Goal: Task Accomplishment & Management: Complete application form

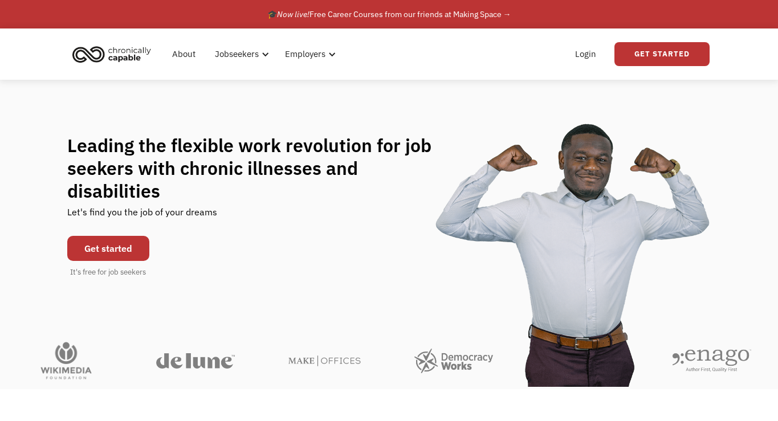
scroll to position [9, 0]
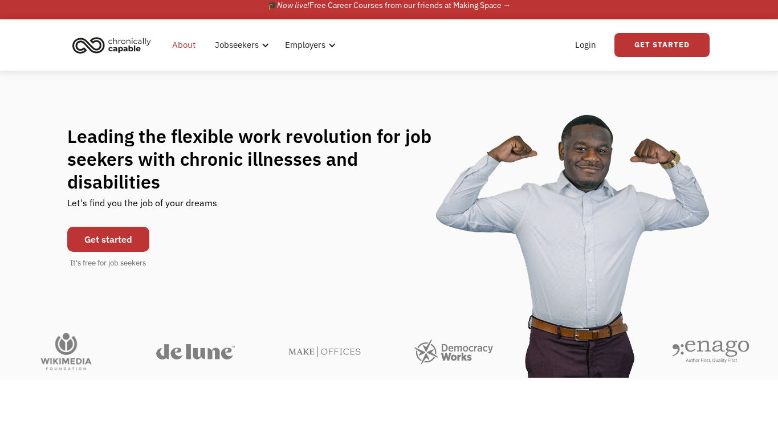
click at [180, 48] on link "About" at bounding box center [183, 45] width 37 height 36
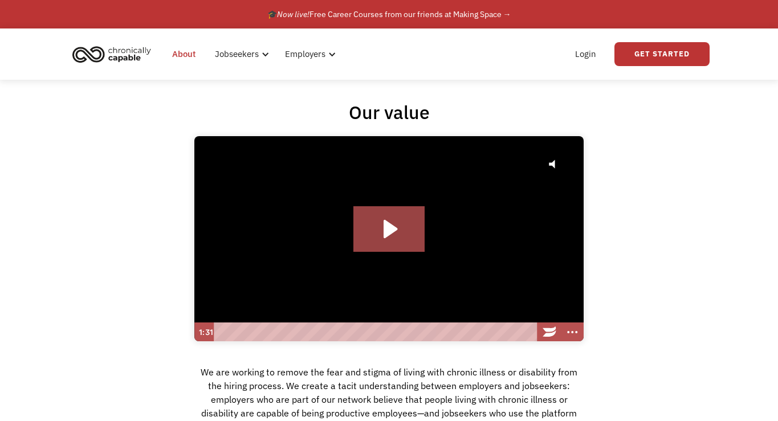
scroll to position [9, 0]
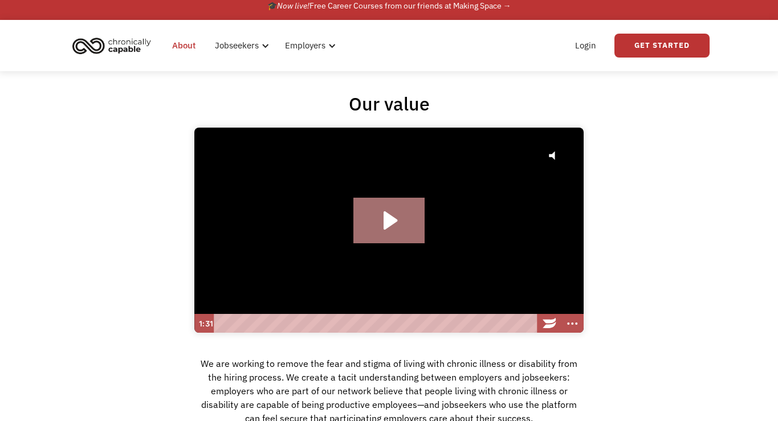
click at [397, 222] on icon "Play Video: Hire with Chronically Capable" at bounding box center [388, 221] width 71 height 46
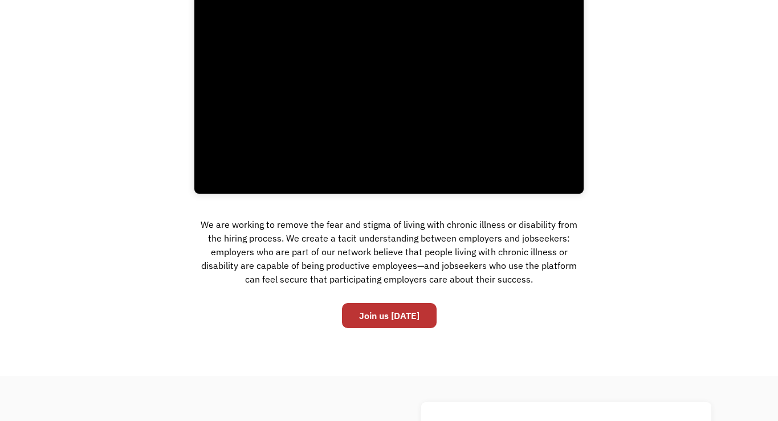
scroll to position [0, 0]
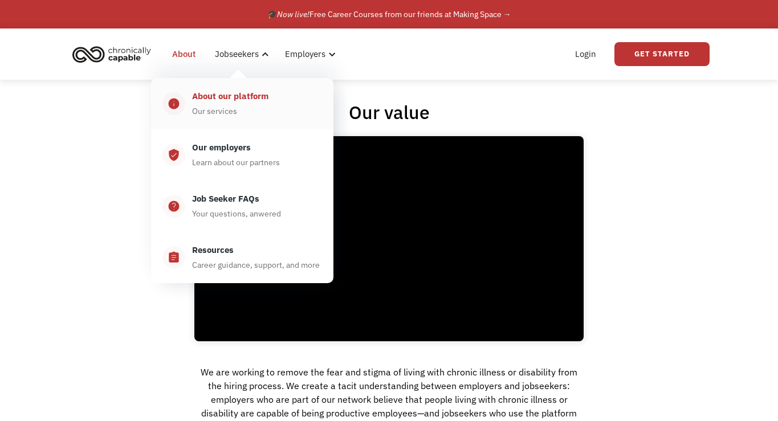
click at [236, 104] on div "About our platform Our services" at bounding box center [253, 103] width 137 height 29
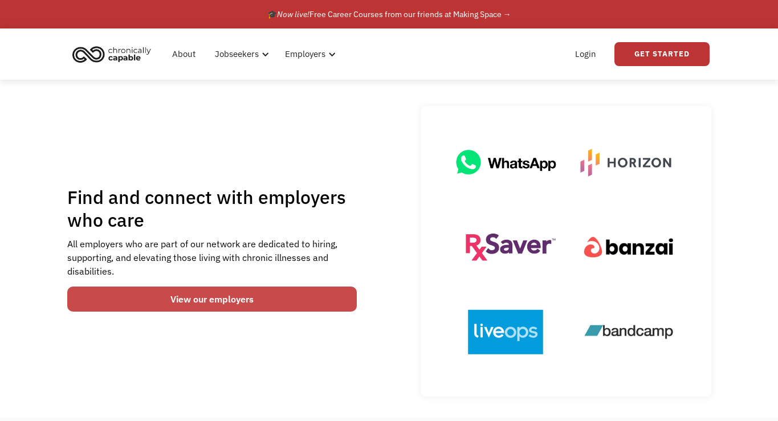
click at [217, 297] on link "View our employers" at bounding box center [212, 299] width 290 height 25
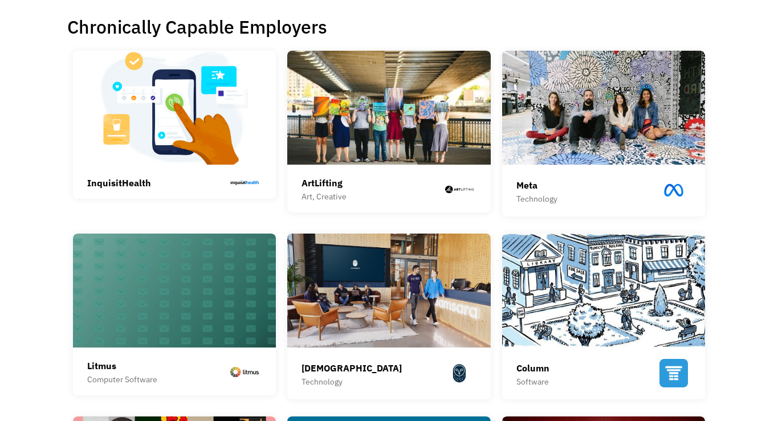
scroll to position [281, 0]
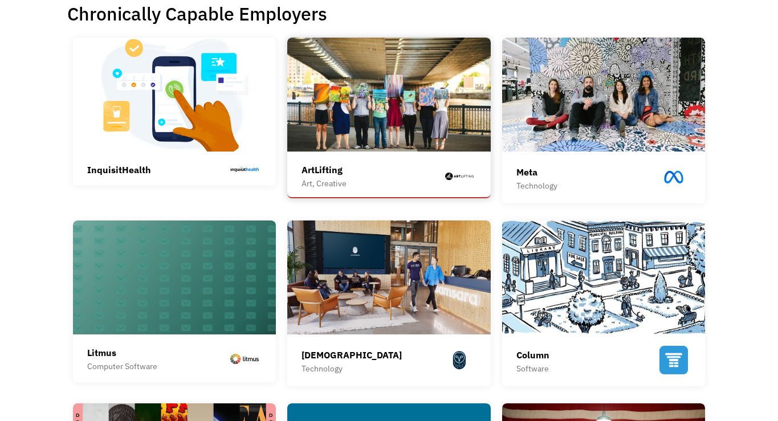
click at [315, 173] on div "ArtLifting" at bounding box center [324, 170] width 45 height 14
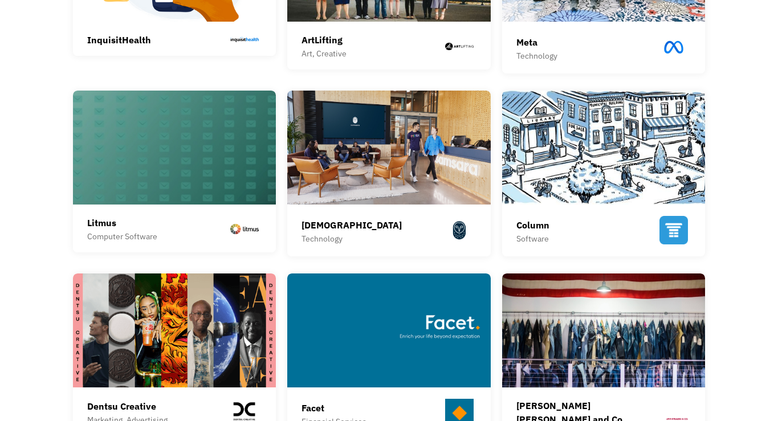
scroll to position [0, 0]
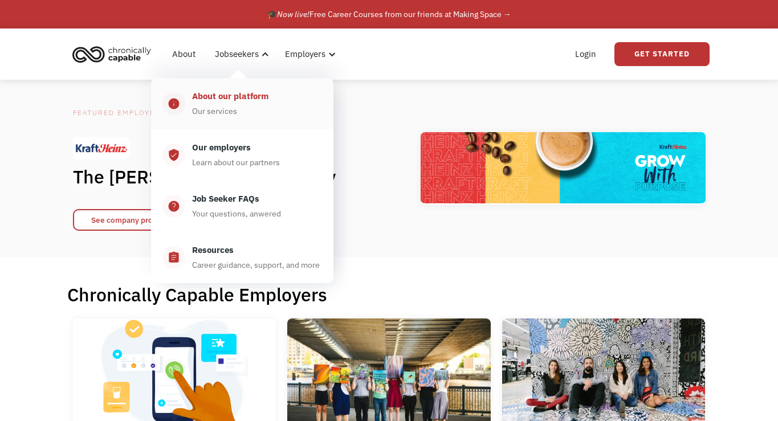
click at [239, 106] on div "About our platform Our services" at bounding box center [253, 103] width 137 height 29
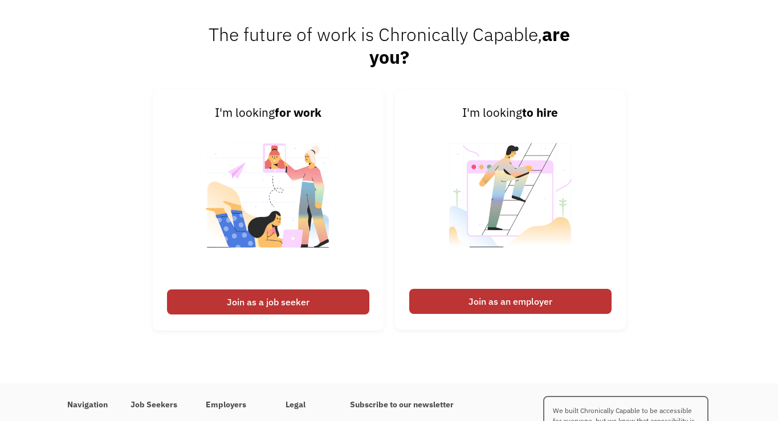
scroll to position [1456, 0]
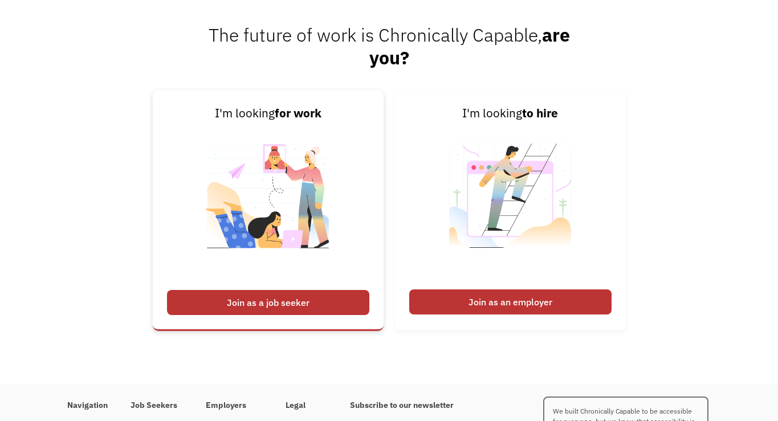
click at [303, 304] on div "Join as a job seeker" at bounding box center [268, 302] width 202 height 25
click at [220, 300] on div "Join as a job seeker" at bounding box center [268, 302] width 202 height 25
click at [204, 310] on div "Join as a job seeker" at bounding box center [268, 302] width 202 height 25
click at [215, 300] on div "Join as a job seeker" at bounding box center [268, 302] width 202 height 25
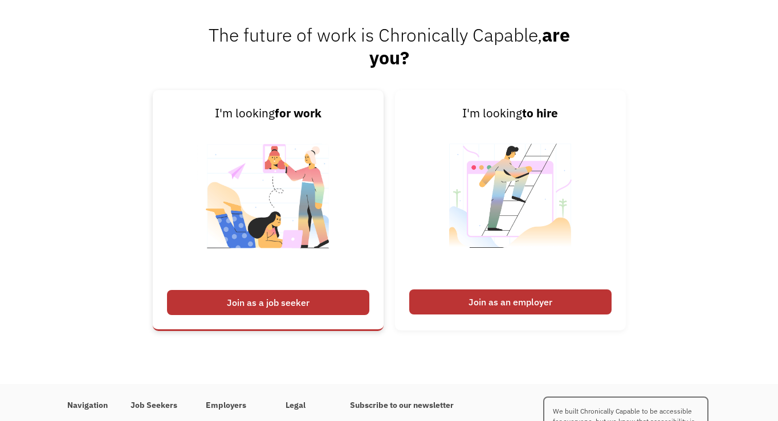
click at [215, 300] on div "Join as a job seeker" at bounding box center [268, 302] width 202 height 25
click at [200, 303] on div "Join as a job seeker" at bounding box center [268, 302] width 202 height 25
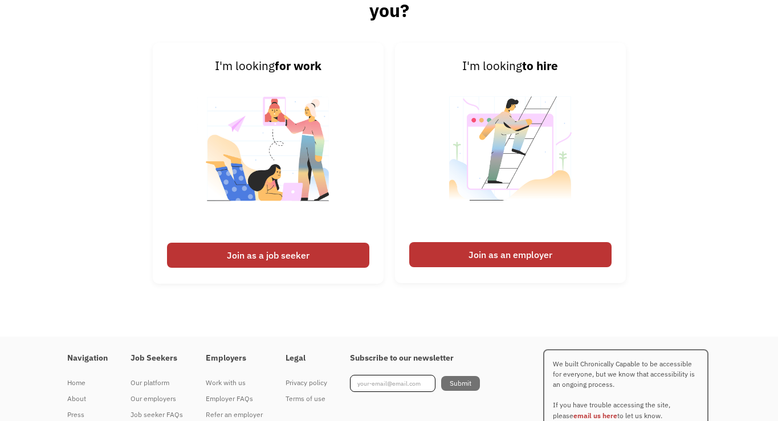
scroll to position [1555, 0]
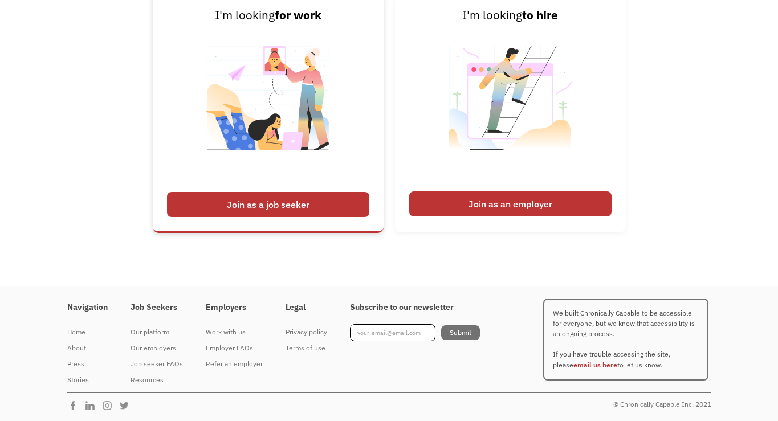
click at [233, 196] on div "Join as a job seeker" at bounding box center [268, 204] width 202 height 25
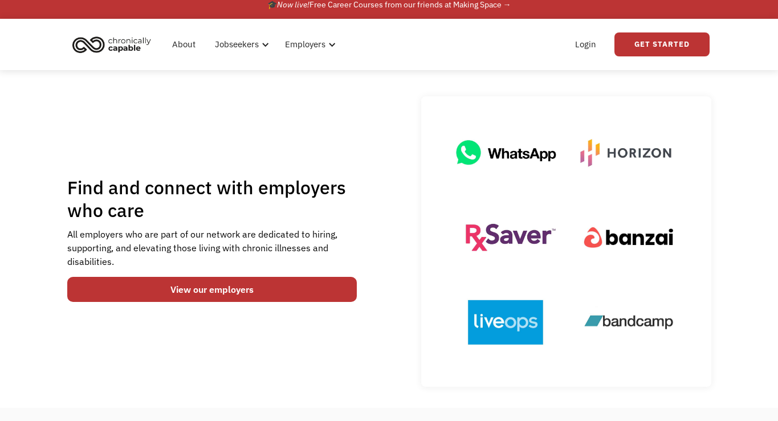
scroll to position [0, 0]
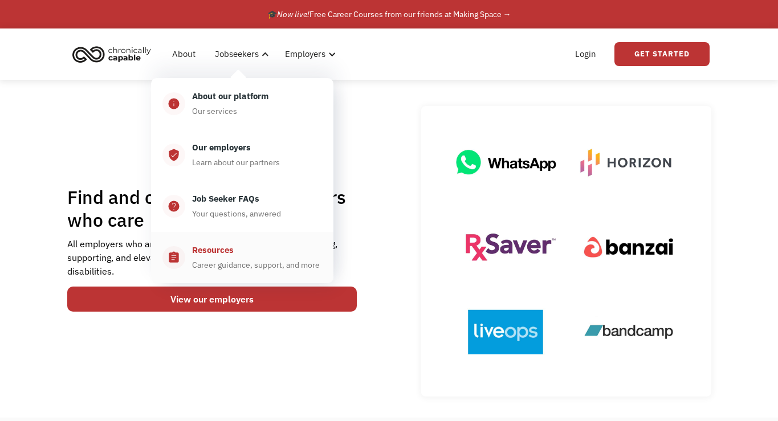
click at [235, 257] on div "Resources Career guidance, support, and more" at bounding box center [253, 257] width 137 height 29
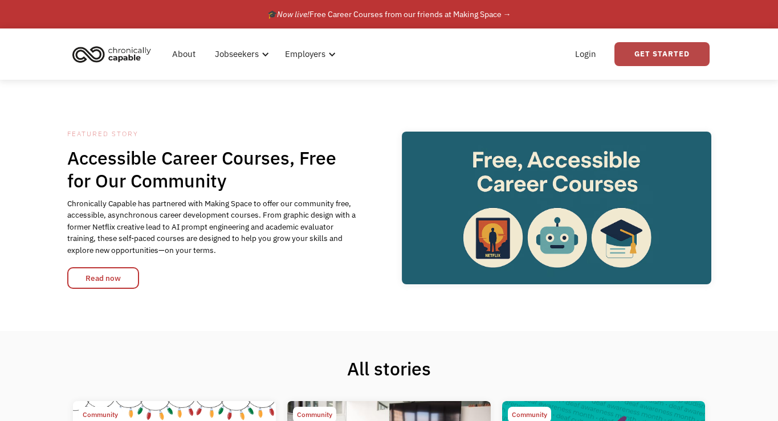
click at [638, 52] on link "Get Started" at bounding box center [662, 54] width 95 height 24
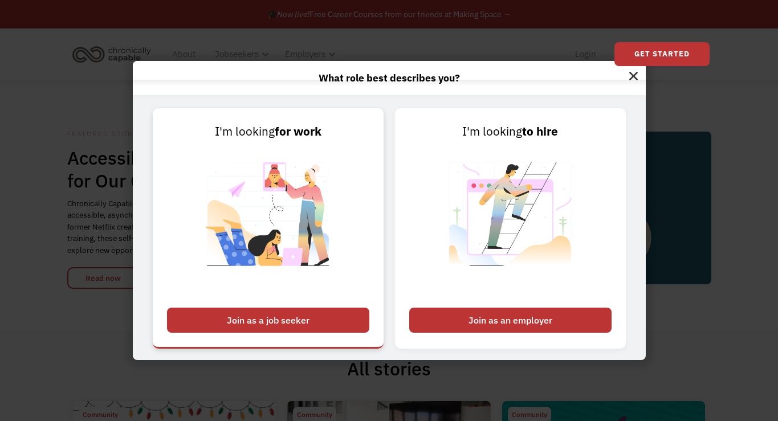
click at [265, 318] on div "Join as a job seeker" at bounding box center [268, 320] width 202 height 25
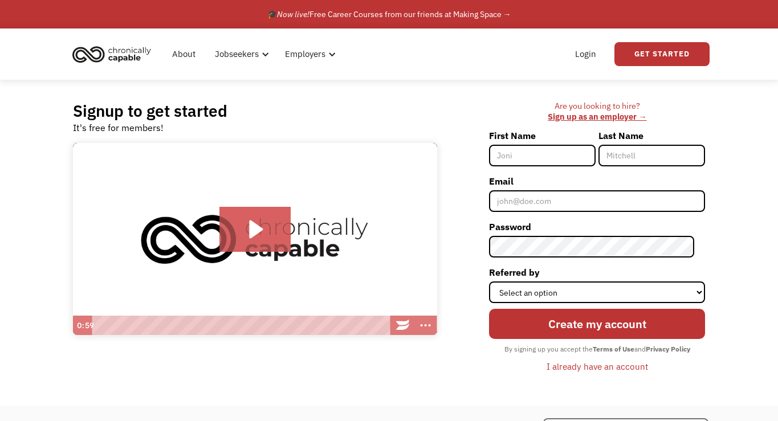
scroll to position [14, 0]
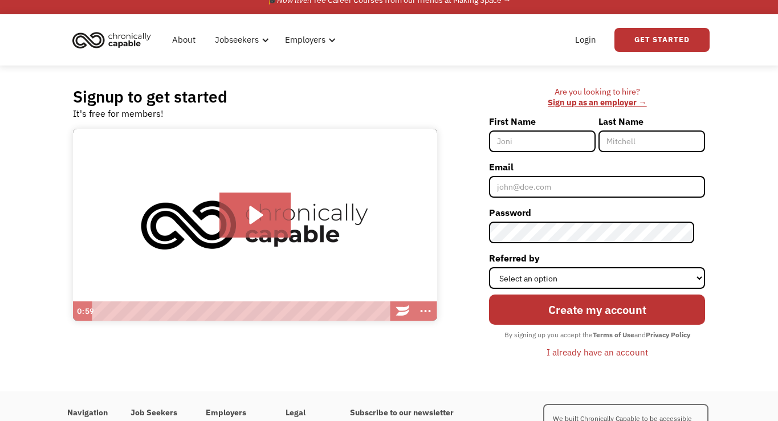
click at [443, 115] on div "Are you looking to hire? ‍ Sign up as an employer → First Name Last Name Email …" at bounding box center [577, 229] width 268 height 284
click at [536, 144] on input "First Name" at bounding box center [542, 142] width 107 height 22
type input "[PERSON_NAME]"
type input "Bradfield"
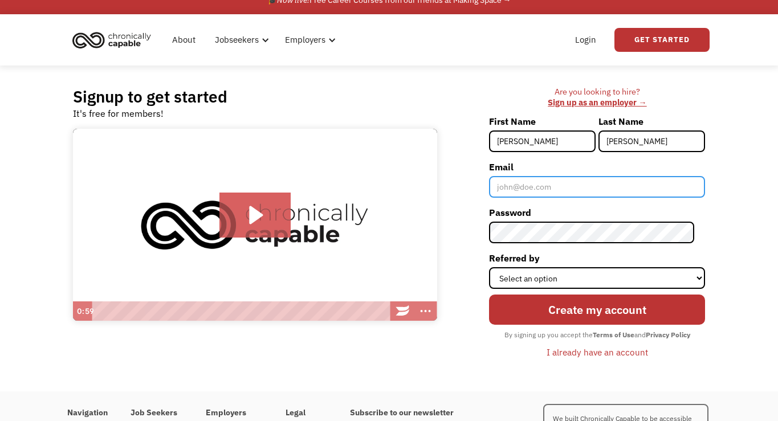
click at [529, 192] on input "Email" at bounding box center [597, 187] width 216 height 22
type input "[EMAIL_ADDRESS][DOMAIN_NAME]"
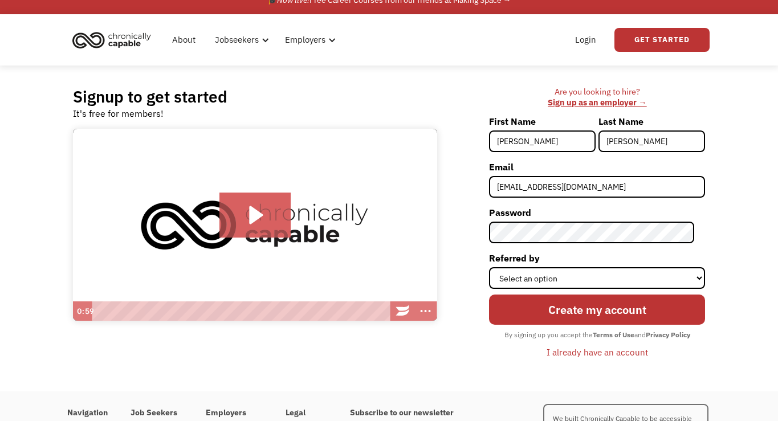
click at [489, 232] on div "Are you looking to hire? ‍ Sign up as an employer → First Name Meredith Last Na…" at bounding box center [577, 229] width 257 height 284
click at [597, 276] on select "Select an option Instagram Facebook Twitter Search Engine News Article Word of …" at bounding box center [597, 278] width 216 height 22
click at [492, 257] on div "Are you looking to hire? ‍ Sign up as an employer → First Name Meredith Last Na…" at bounding box center [577, 229] width 257 height 284
click at [489, 317] on div "Are you looking to hire? ‍ Sign up as an employer → First Name Meredith Last Na…" at bounding box center [577, 229] width 257 height 284
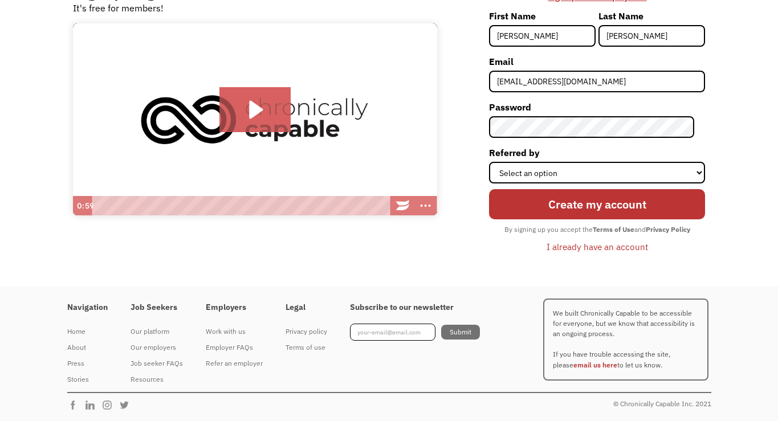
scroll to position [0, 0]
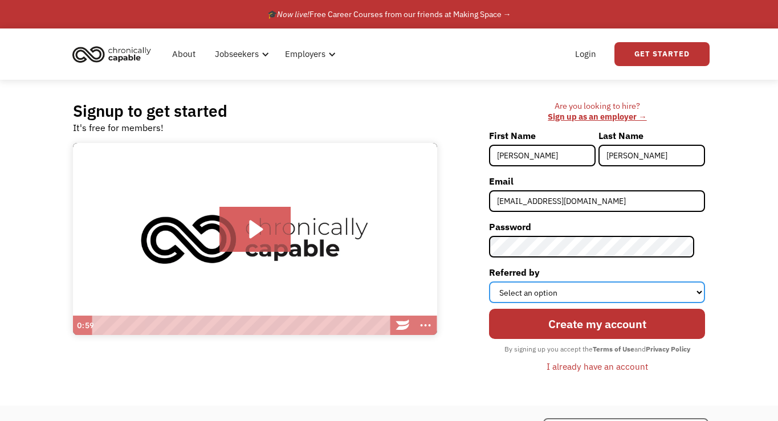
click at [601, 302] on select "Select an option Instagram Facebook Twitter Search Engine News Article Word of …" at bounding box center [597, 293] width 216 height 22
select select "Other"
click at [500, 282] on select "Select an option Instagram Facebook Twitter Search Engine News Article Word of …" at bounding box center [597, 293] width 216 height 22
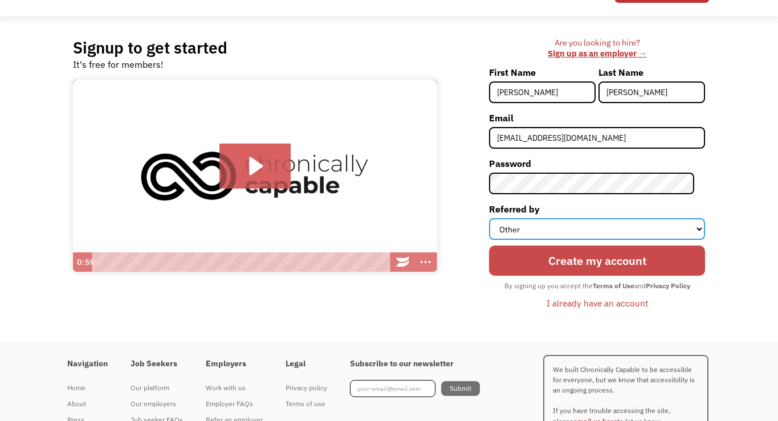
scroll to position [105, 0]
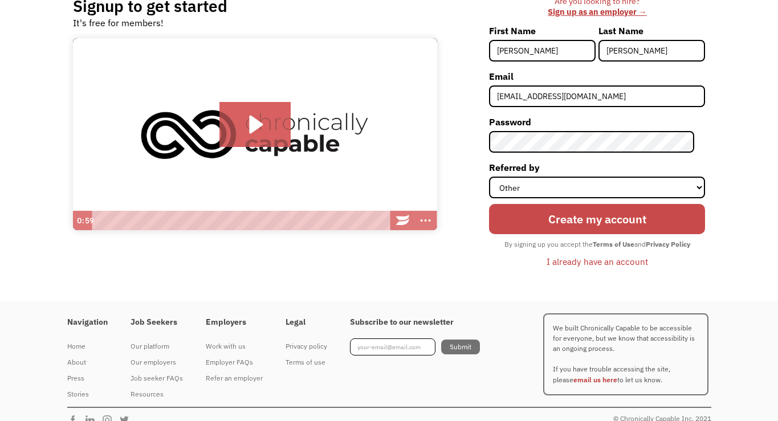
click at [527, 227] on input "Create my account" at bounding box center [597, 219] width 216 height 31
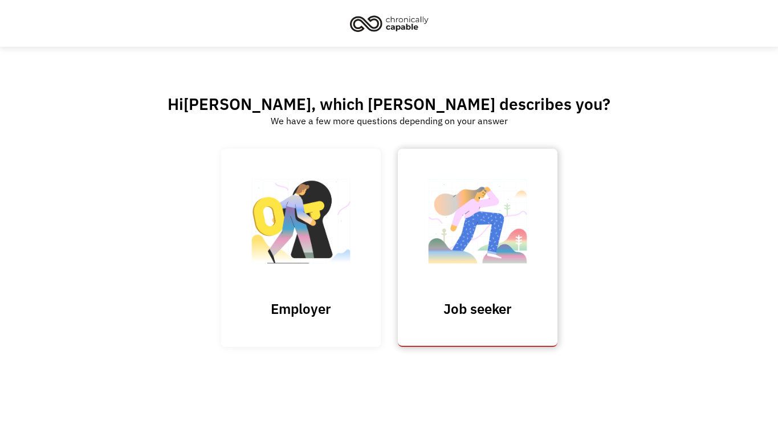
click at [500, 254] on img at bounding box center [478, 227] width 114 height 111
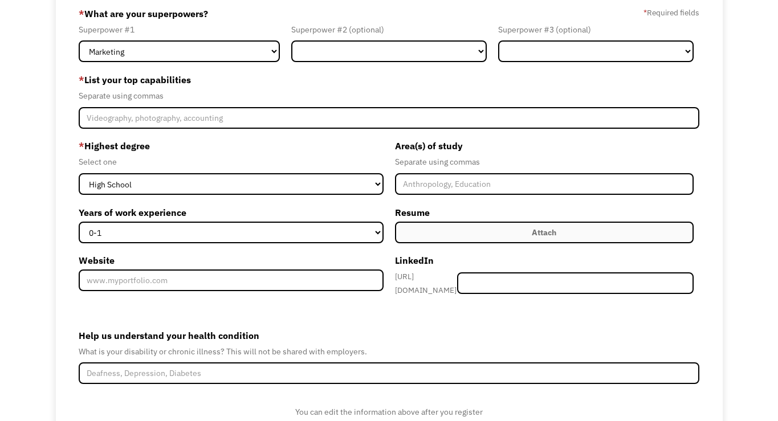
scroll to position [74, 0]
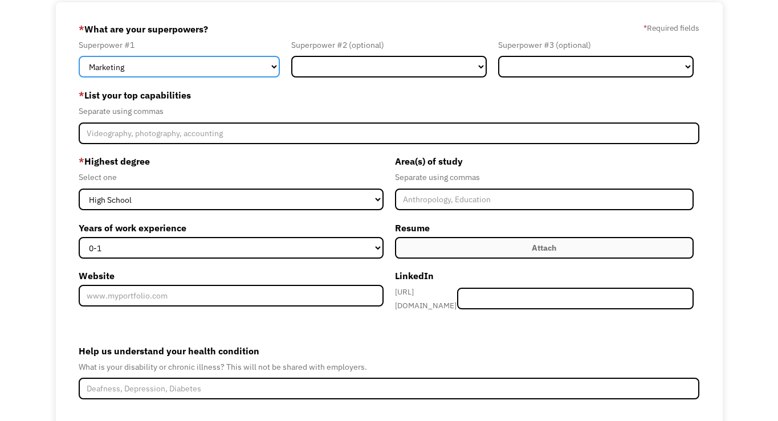
click at [150, 71] on select "Marketing Human Resources Finance Technology Operations Sales Industrial & Manu…" at bounding box center [179, 67] width 201 height 22
select select "Other"
click at [79, 56] on select "Marketing Human Resources Finance Technology Operations Sales Industrial & Manu…" at bounding box center [179, 67] width 201 height 22
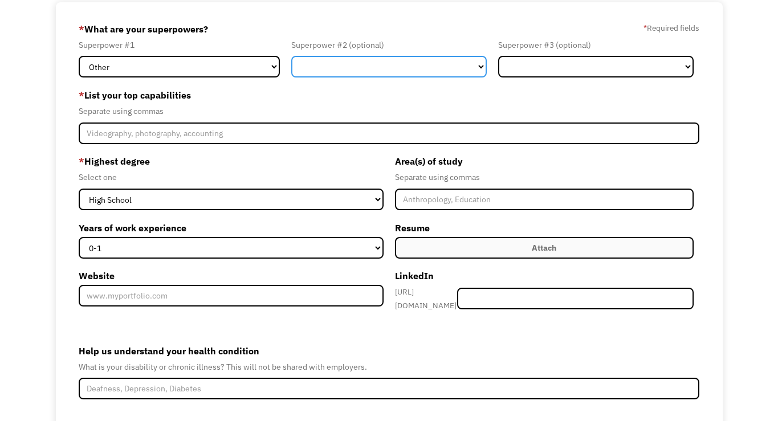
click at [350, 61] on select "Marketing Human Resources Finance Technology Operations Sales Industrial & Manu…" at bounding box center [389, 67] width 196 height 22
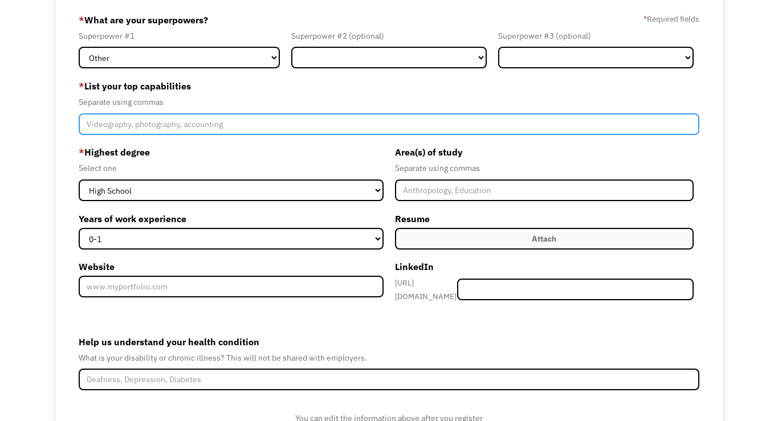
click at [251, 129] on input "Member-Create-Step1" at bounding box center [389, 124] width 620 height 22
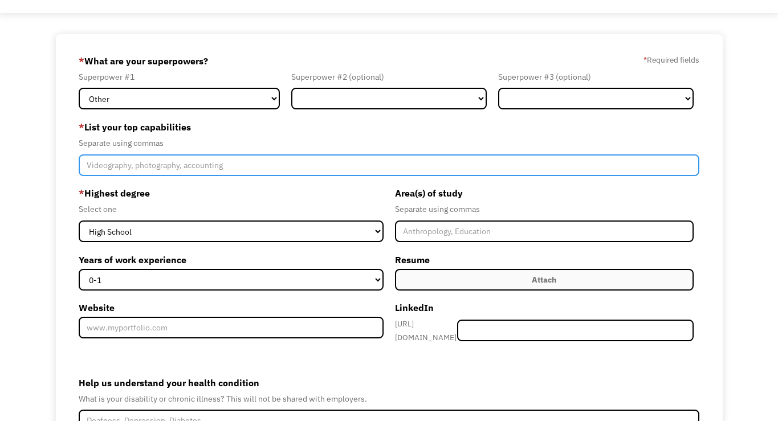
scroll to position [60, 0]
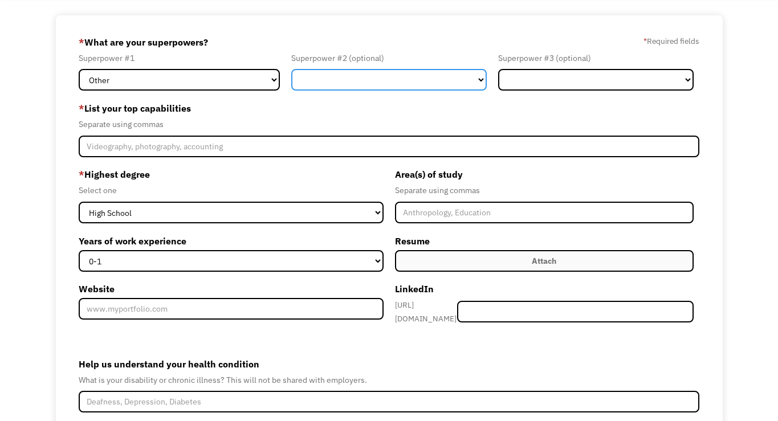
click at [347, 83] on select "Marketing Human Resources Finance Technology Operations Sales Industrial & Manu…" at bounding box center [389, 80] width 196 height 22
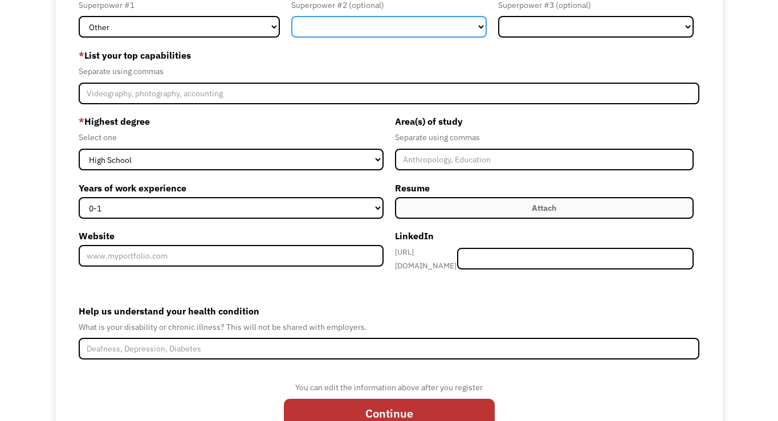
scroll to position [163, 0]
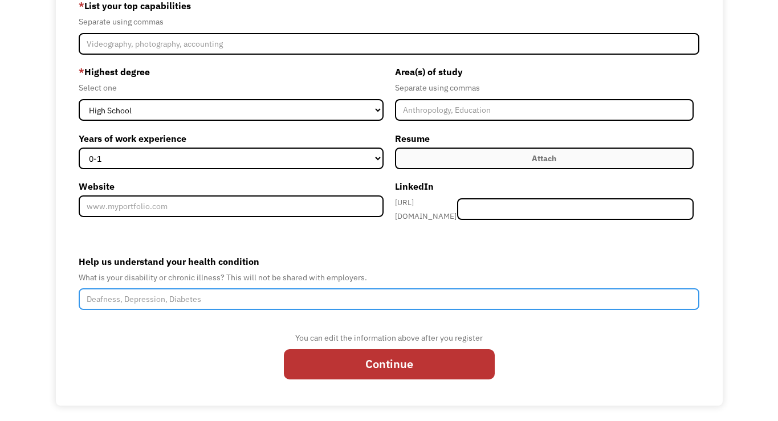
click at [146, 288] on input "Help us understand your health condition" at bounding box center [389, 299] width 620 height 22
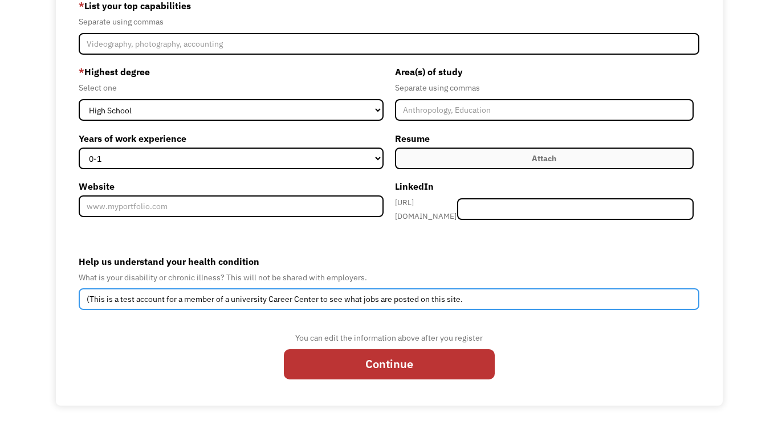
drag, startPoint x: 467, startPoint y: 294, endPoint x: 344, endPoint y: 294, distance: 123.7
click at [344, 294] on input "(This is a test account for a member of a university Career Center to see what …" at bounding box center [389, 299] width 620 height 22
drag, startPoint x: 267, startPoint y: 294, endPoint x: 231, endPoint y: 299, distance: 35.7
click at [231, 299] on input "(This is a test account for a member of a university Career Center to see if" at bounding box center [389, 299] width 620 height 22
click at [352, 294] on input "(This is a test account for a member of a university Career Center to see if" at bounding box center [389, 299] width 620 height 22
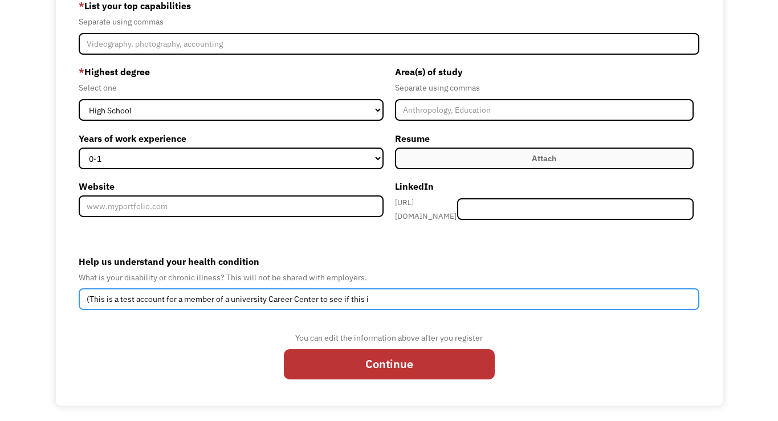
click at [91, 296] on input "(This is a test account for a member of a university Career Center to see if th…" at bounding box center [389, 299] width 620 height 22
click at [370, 296] on input "This is a test account for a member of a university Career Center to see if thi…" at bounding box center [389, 299] width 620 height 22
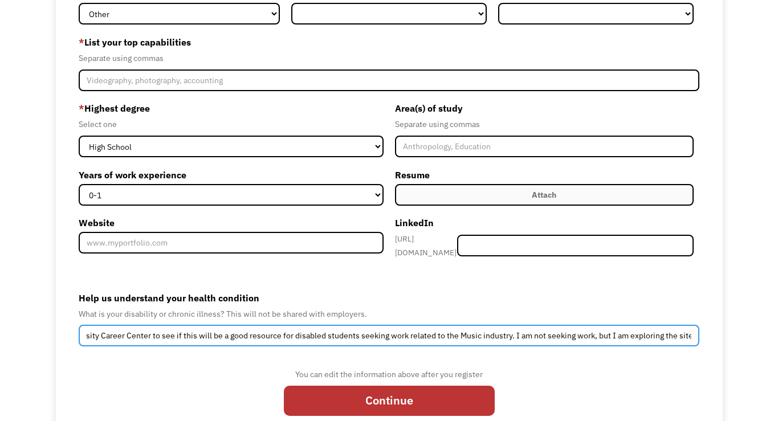
scroll to position [125, 0]
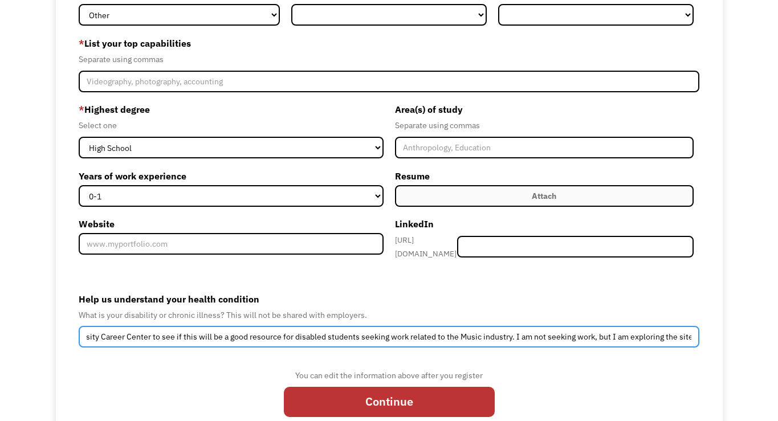
type input "This is a test account for a member of a university Career Center to see if thi…"
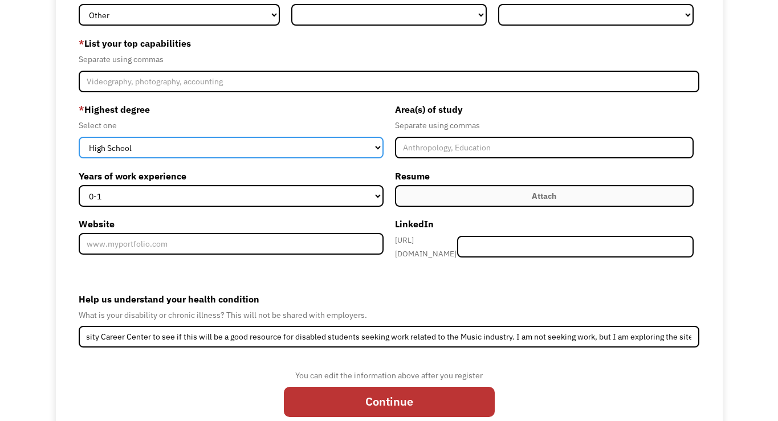
click at [184, 157] on select "High School Associates Bachelors Master's PhD" at bounding box center [231, 148] width 304 height 22
click at [79, 137] on select "High School Associates Bachelors Master's PhD" at bounding box center [231, 148] width 304 height 22
click at [151, 151] on select "High School Associates Bachelors Master's PhD" at bounding box center [231, 148] width 304 height 22
click at [79, 137] on select "High School Associates Bachelors Master's PhD" at bounding box center [231, 148] width 304 height 22
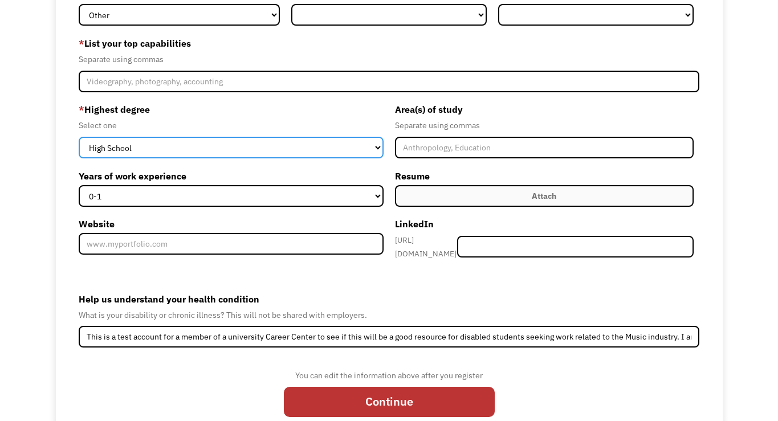
click at [142, 158] on select "High School Associates Bachelors Master's PhD" at bounding box center [231, 148] width 304 height 22
select select "masters"
click at [79, 137] on select "High School Associates Bachelors Master's PhD" at bounding box center [231, 148] width 304 height 22
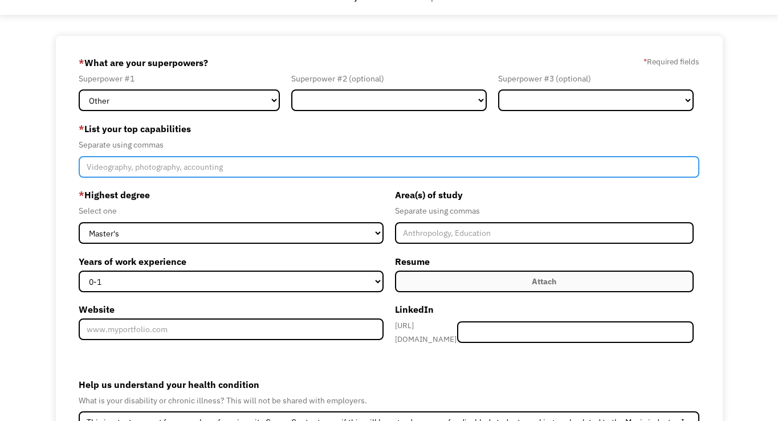
click at [130, 167] on input "Member-Create-Step1" at bounding box center [389, 167] width 620 height 22
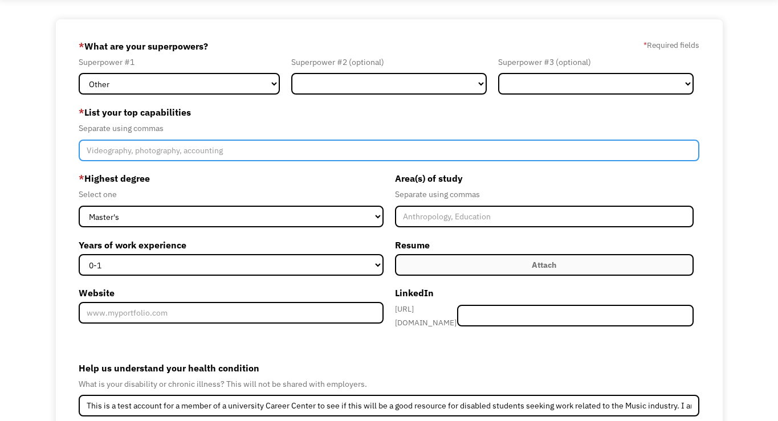
scroll to position [163, 0]
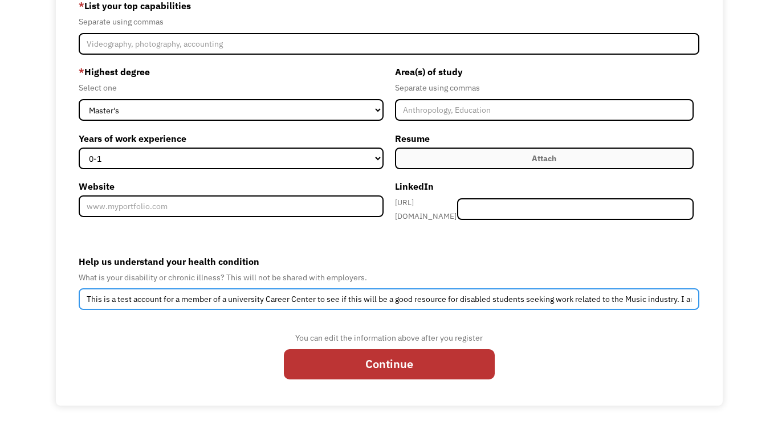
click at [534, 288] on input "This is a test account for a member of a university Career Center to see if thi…" at bounding box center [389, 299] width 620 height 22
click at [544, 296] on input "This is a test account for a member of a university Career Center to see if thi…" at bounding box center [389, 299] width 620 height 22
click at [691, 296] on input "This is a test account for a member of a university Career Center to see if thi…" at bounding box center [389, 299] width 620 height 22
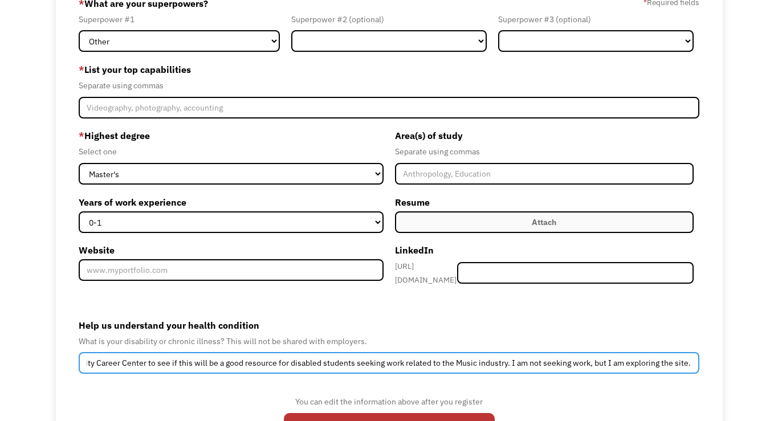
scroll to position [127, 0]
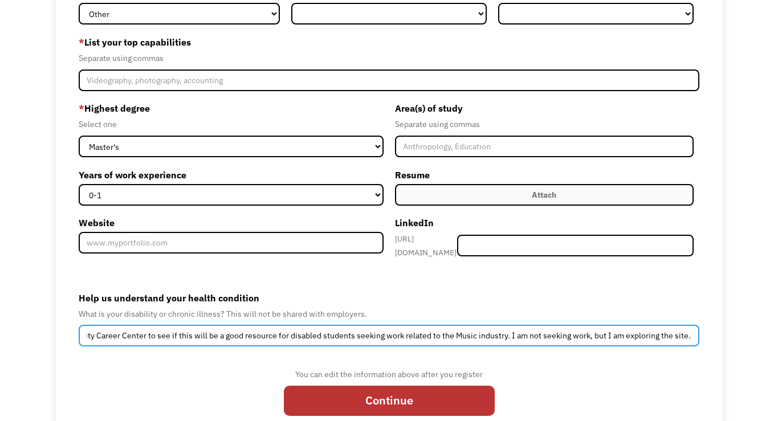
type input "This is a test account for a member of a university Career Center to see if thi…"
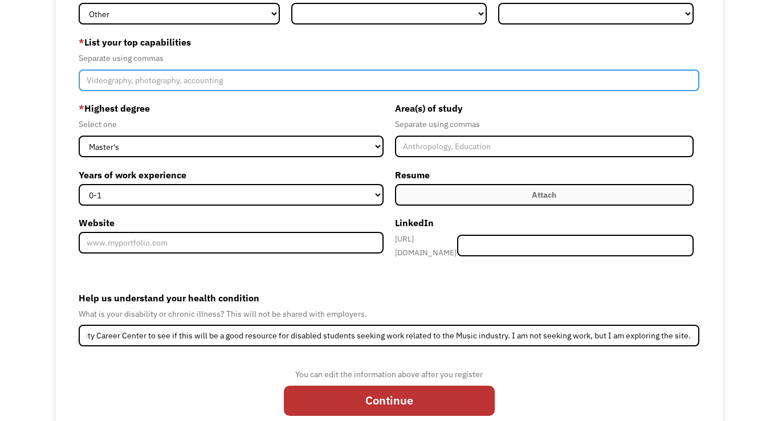
click at [192, 82] on input "Member-Create-Step1" at bounding box center [389, 81] width 620 height 22
type input "H"
type input "D"
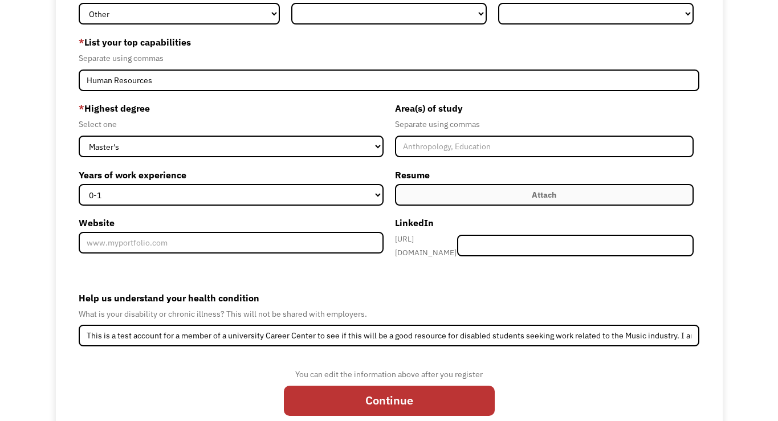
click at [266, 257] on div "* Highest degree Select one High School Associates Bachelors Master's PhD Years…" at bounding box center [234, 180] width 310 height 163
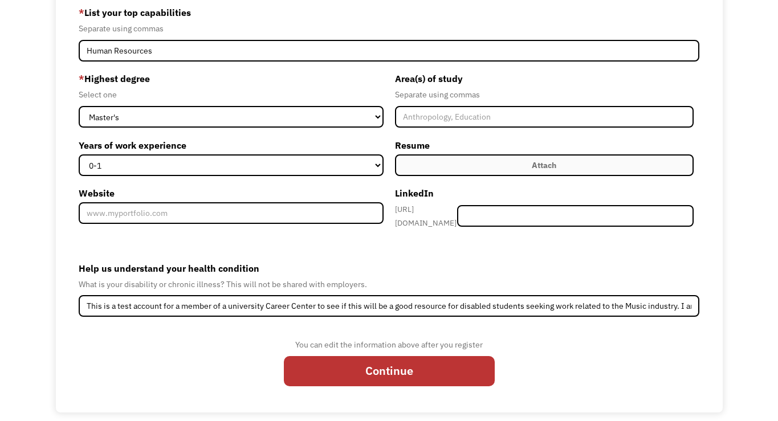
scroll to position [158, 0]
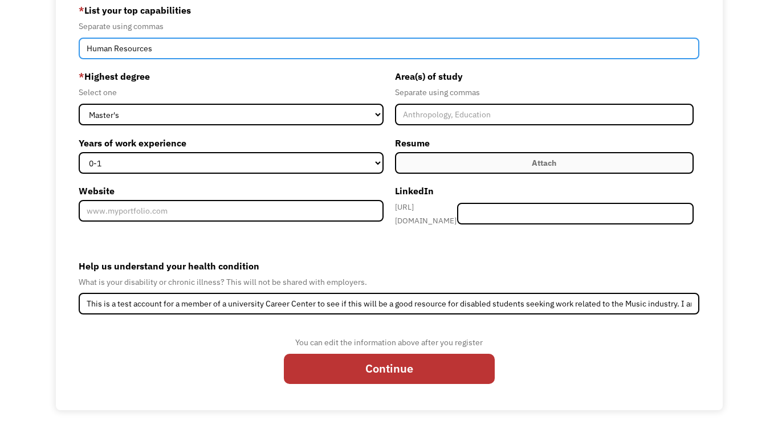
click at [157, 50] on input "Human Resources" at bounding box center [389, 49] width 620 height 22
click at [163, 50] on input "Human Resources" at bounding box center [389, 49] width 620 height 22
type input "Human Resources"
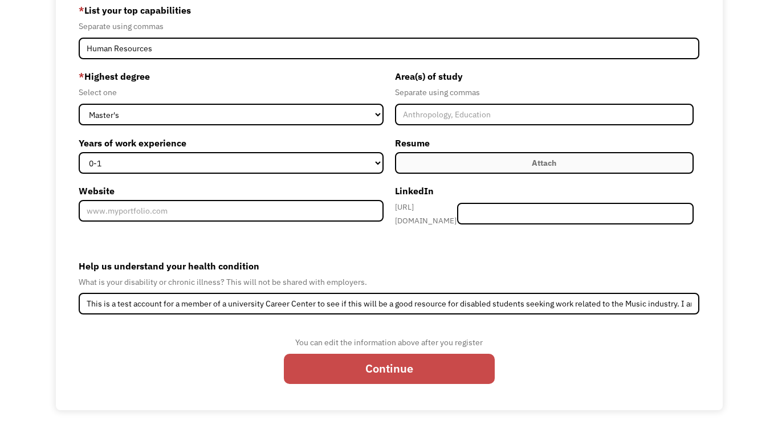
click at [330, 367] on input "Continue" at bounding box center [389, 369] width 211 height 31
type input "Please wait..."
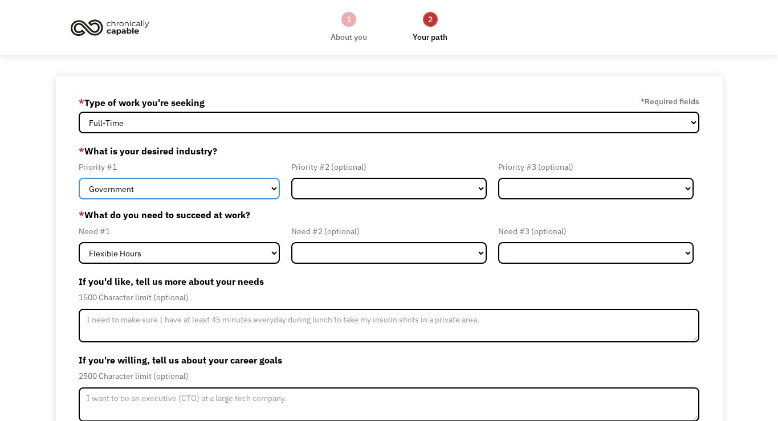
click at [238, 192] on select "Government Finance & Insurance Health & Social Care Tech & Engineering Creative…" at bounding box center [179, 189] width 201 height 22
click at [79, 178] on select "Government Finance & Insurance Health & Social Care Tech & Engineering Creative…" at bounding box center [179, 189] width 201 height 22
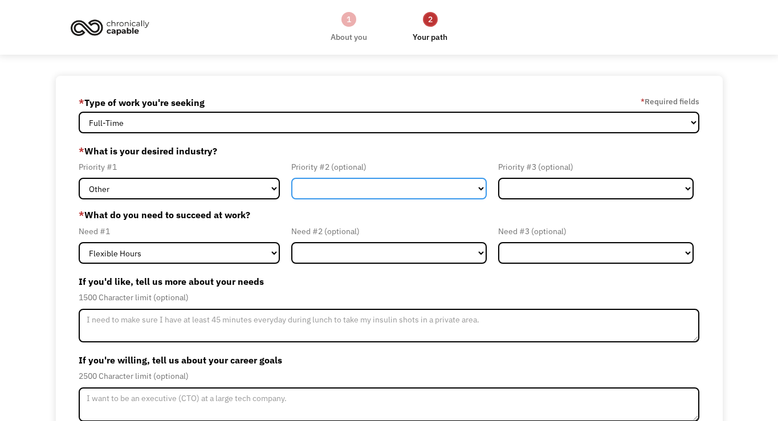
click at [358, 190] on select "Government Finance & Insurance Health & Social Care Tech & Engineering Creative…" at bounding box center [389, 189] width 196 height 22
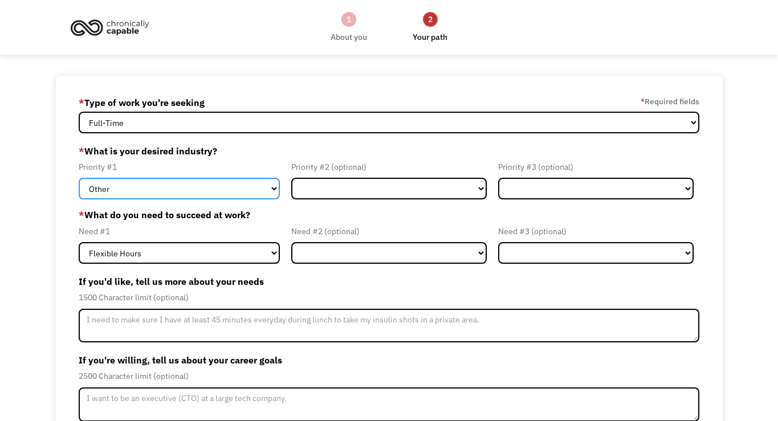
click at [228, 193] on select "Government Finance & Insurance Health & Social Care Tech & Engineering Creative…" at bounding box center [179, 189] width 201 height 22
select select "Creative & Design"
click at [79, 178] on select "Government Finance & Insurance Health & Social Care Tech & Engineering Creative…" at bounding box center [179, 189] width 201 height 22
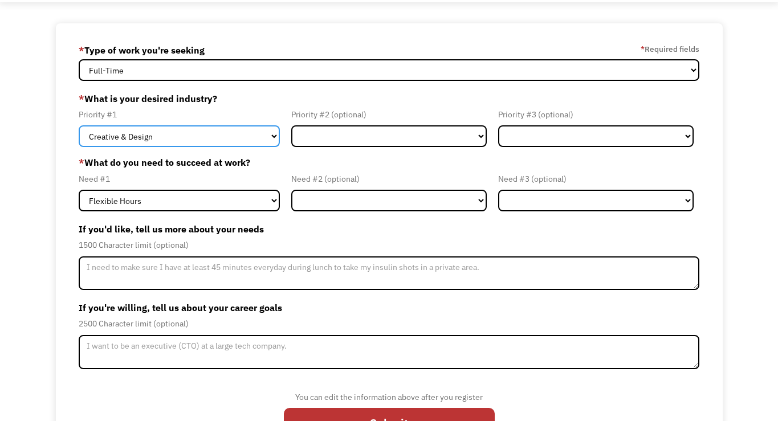
scroll to position [62, 0]
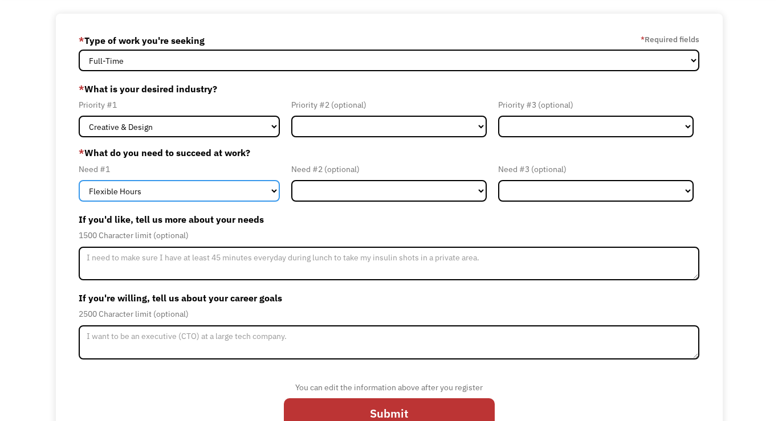
click at [258, 193] on select "Flexible Hours Remote Work Service Animal On-site Accommodations Visual Support…" at bounding box center [179, 191] width 201 height 22
select select "Remote Work"
click at [79, 180] on select "Flexible Hours Remote Work Service Animal On-site Accommodations Visual Support…" at bounding box center [179, 191] width 201 height 22
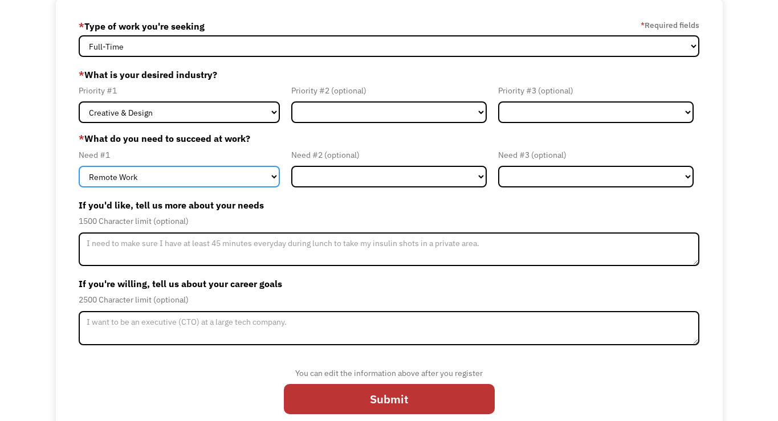
scroll to position [96, 0]
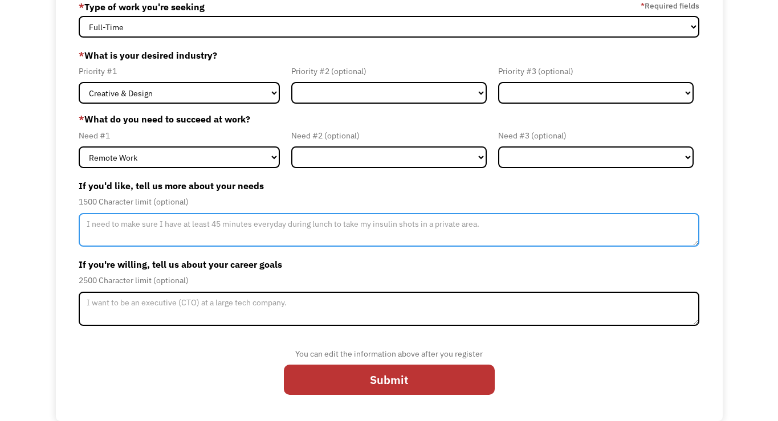
click at [229, 226] on textarea "Member-Update-Form-Step2" at bounding box center [389, 230] width 620 height 34
type textarea "T"
click at [290, 225] on textarea "I am exploring different job boards to list as resources for students at Berkle…" at bounding box center [389, 230] width 620 height 34
drag, startPoint x: 474, startPoint y: 229, endPoint x: 78, endPoint y: 219, distance: 396.9
click at [78, 219] on div "68cc31e5344a5464f9a48053 mbradfield@berklee.edu Meredith Bradfield * Type of wo…" at bounding box center [389, 200] width 667 height 441
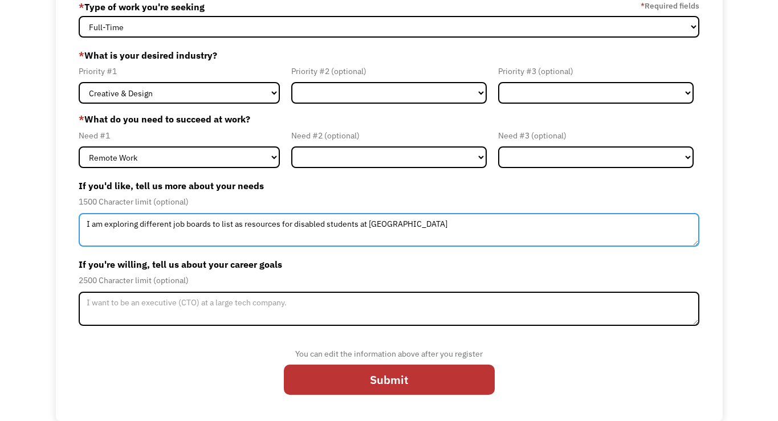
type textarea "I am exploring different job boards to list as resources for disabled students …"
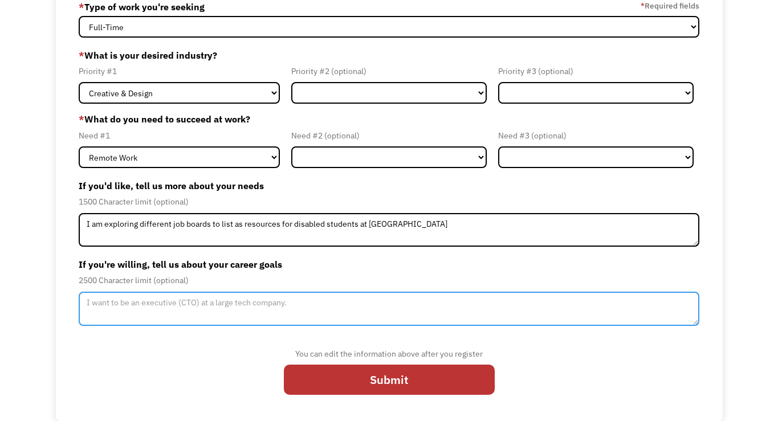
click at [125, 302] on textarea "Member-Update-Form-Step2" at bounding box center [389, 309] width 620 height 34
paste textarea "I am exploring different job boards to list as resources for disabled students …"
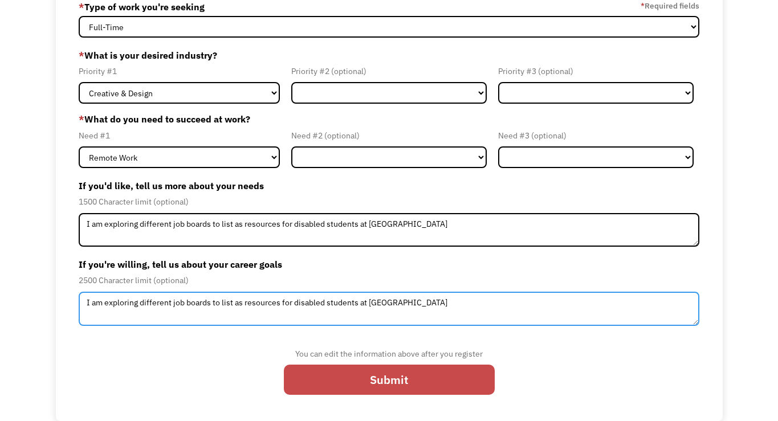
type textarea "I am exploring different job boards to list as resources for disabled students …"
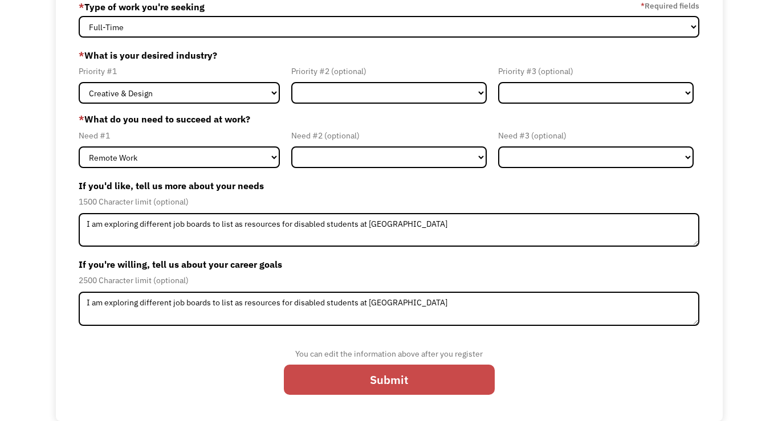
click at [336, 383] on input "Submit" at bounding box center [389, 380] width 211 height 31
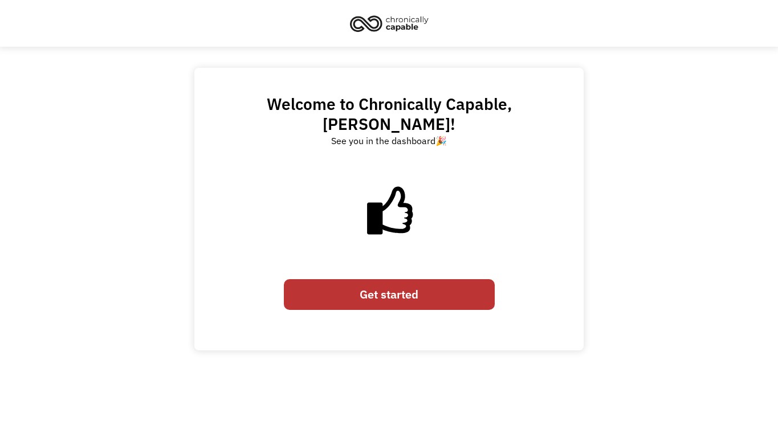
click at [328, 279] on link "Get started" at bounding box center [389, 294] width 211 height 31
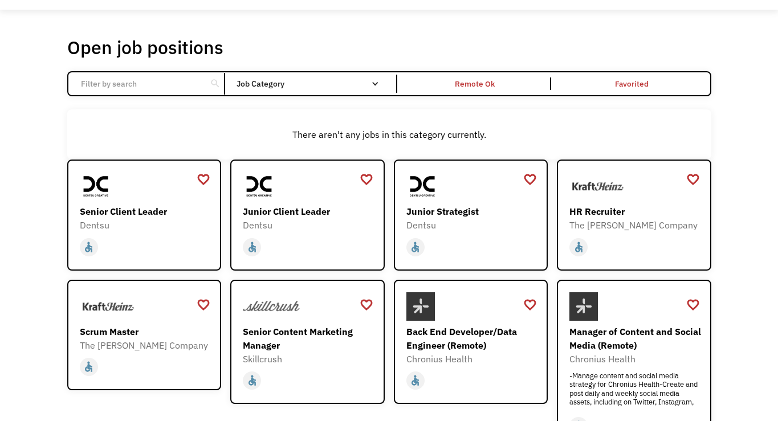
scroll to position [23, 0]
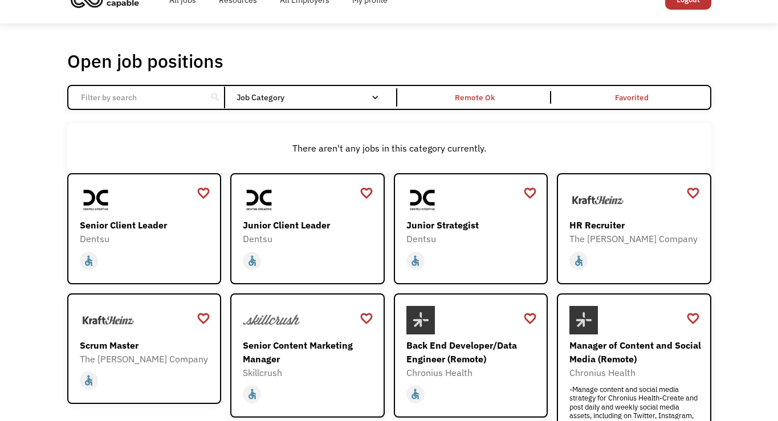
click at [162, 84] on div "Open job positions You have X liked items Search search Filter by category Admi…" at bounding box center [389, 359] width 644 height 619
click at [136, 96] on input "Email Form" at bounding box center [137, 98] width 127 height 22
type input "Music"
click input "Email Form" at bounding box center [0, 0] width 0 height 0
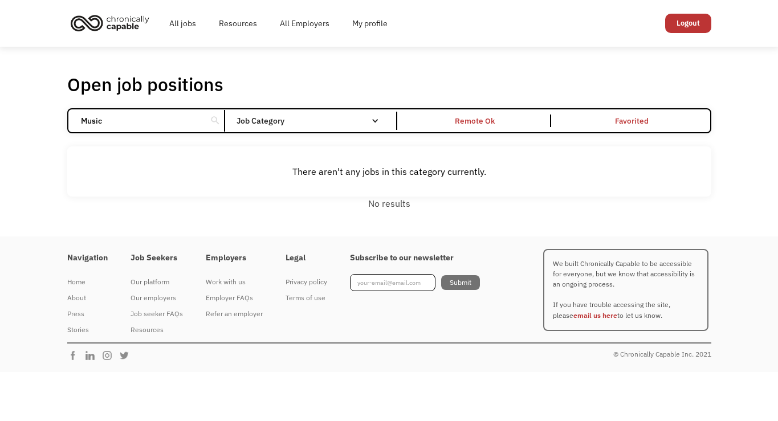
click at [125, 120] on input "Music" at bounding box center [137, 121] width 127 height 22
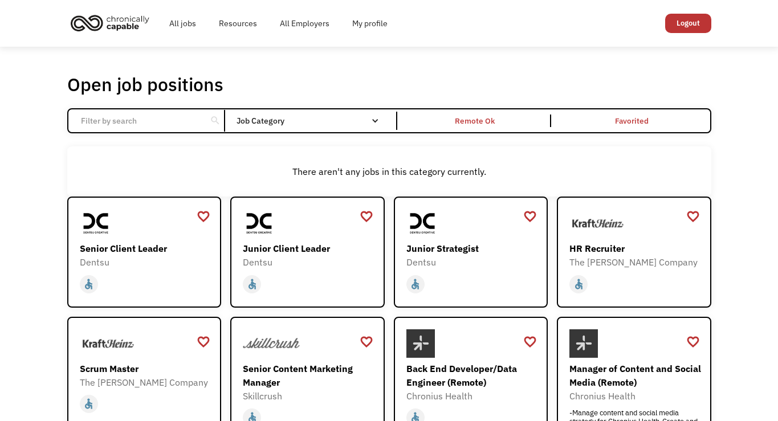
click at [208, 149] on div "There aren't any jobs in this category currently." at bounding box center [389, 172] width 644 height 50
click at [323, 43] on div "All jobs Resources All Employers My profile Club Capable New! Logout" at bounding box center [389, 23] width 667 height 47
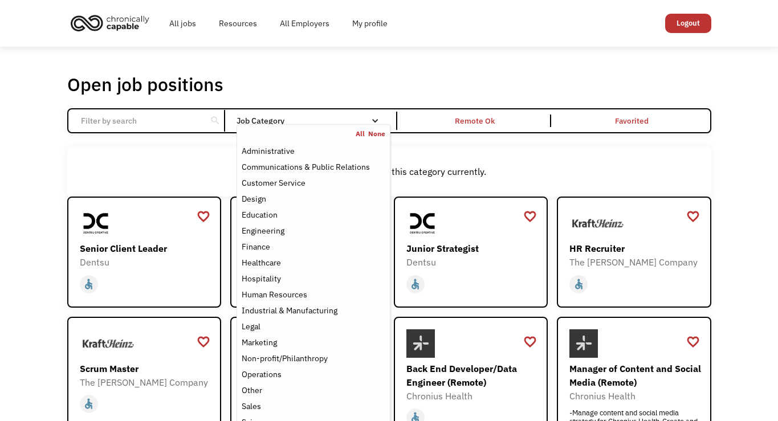
click at [331, 112] on div "Job Category" at bounding box center [313, 121] width 153 height 18
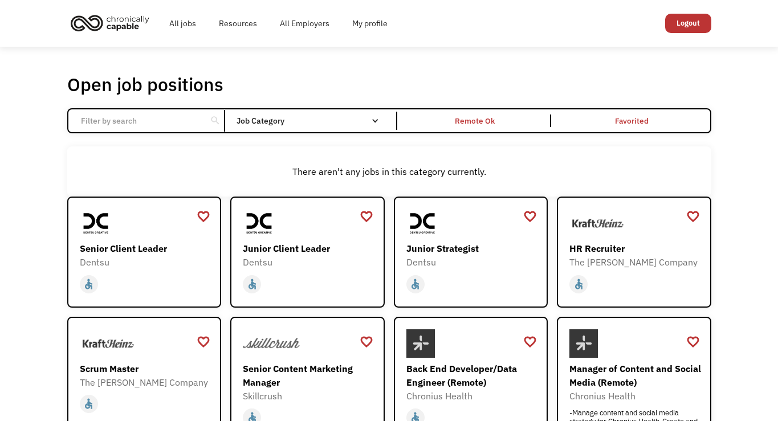
click at [322, 121] on div "Job Category" at bounding box center [313, 121] width 153 height 8
click at [144, 124] on input "Email Form" at bounding box center [137, 121] width 127 height 22
type input "Singer"
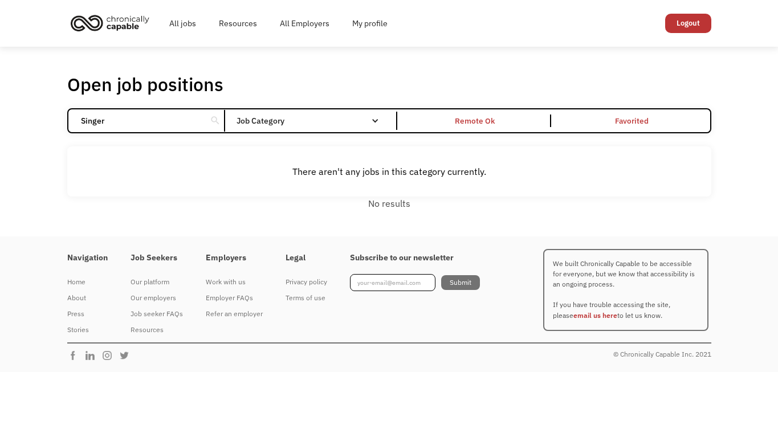
click at [145, 114] on input "Singer" at bounding box center [137, 121] width 127 height 22
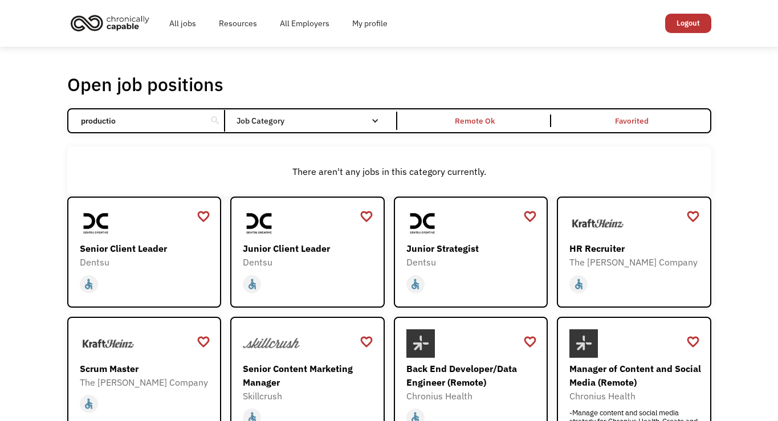
type input "production"
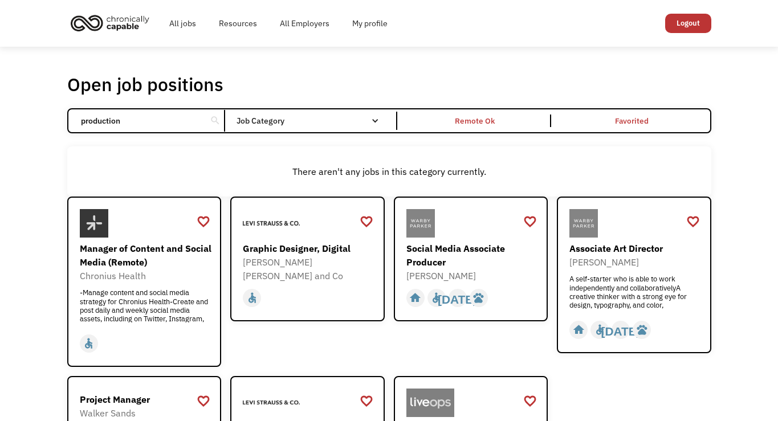
click at [131, 128] on input "production" at bounding box center [137, 121] width 127 height 22
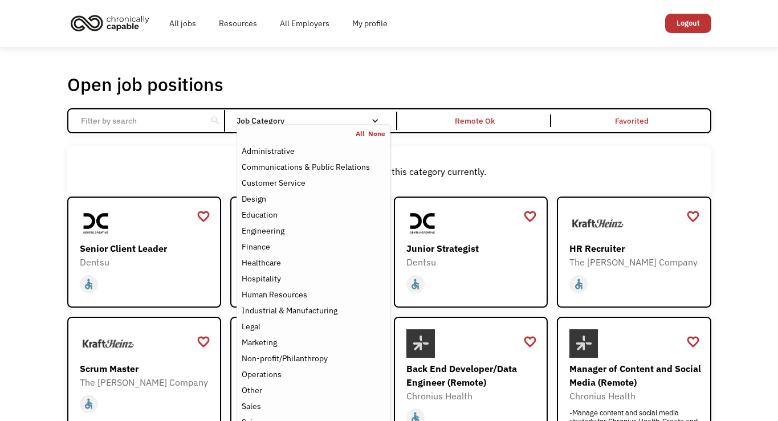
click at [259, 120] on div "Job Category" at bounding box center [313, 121] width 153 height 8
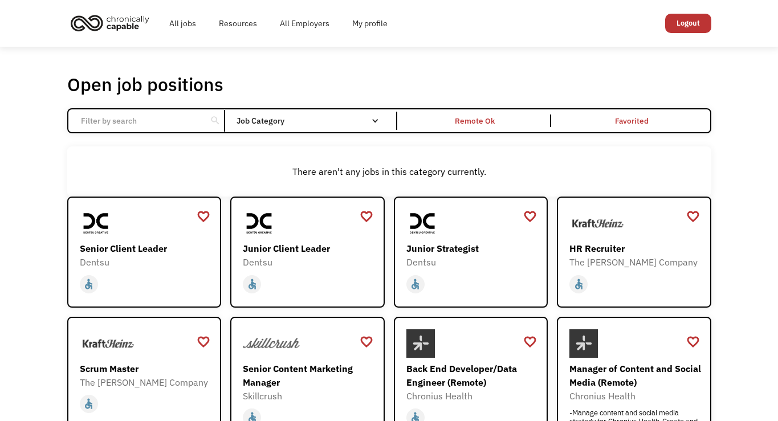
click at [259, 120] on div "Job Category" at bounding box center [313, 121] width 153 height 8
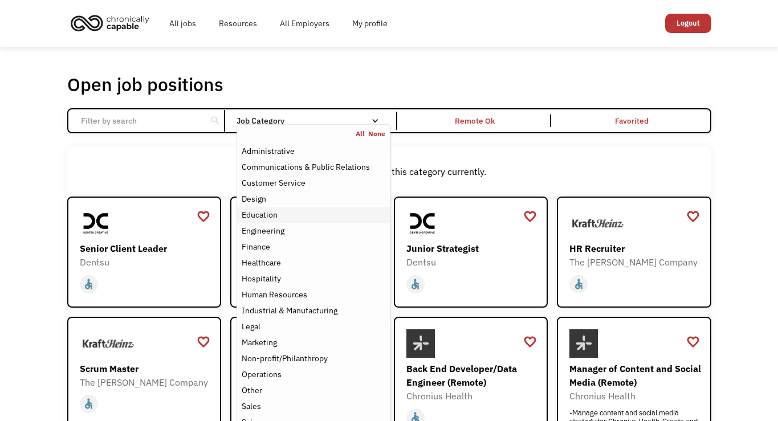
click at [268, 221] on div "Education" at bounding box center [260, 215] width 36 height 14
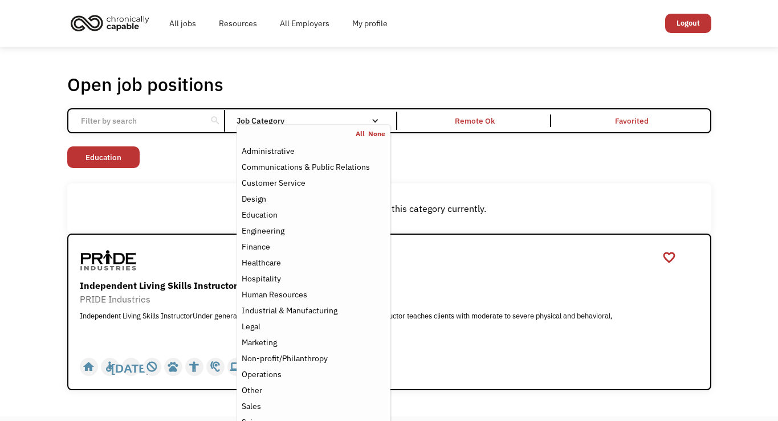
click at [61, 193] on div "Open job positions You have X liked items Search search Filter by category Admi…" at bounding box center [389, 232] width 667 height 328
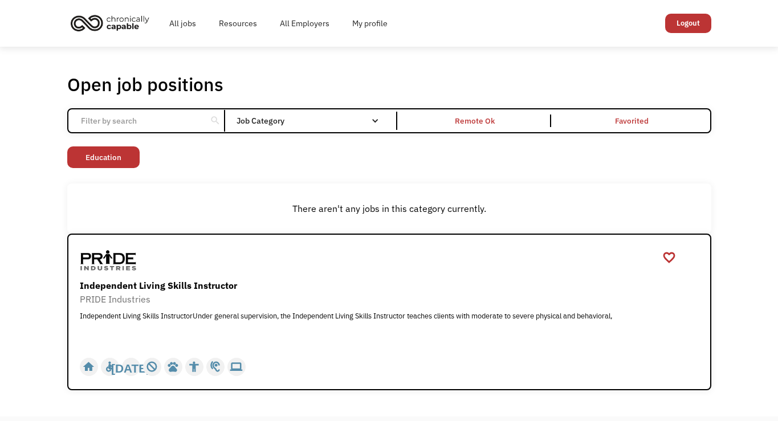
click at [604, 40] on div "All jobs Resources All Employers My profile Club Capable New! Logout" at bounding box center [389, 23] width 644 height 36
